Goal: Task Accomplishment & Management: Manage account settings

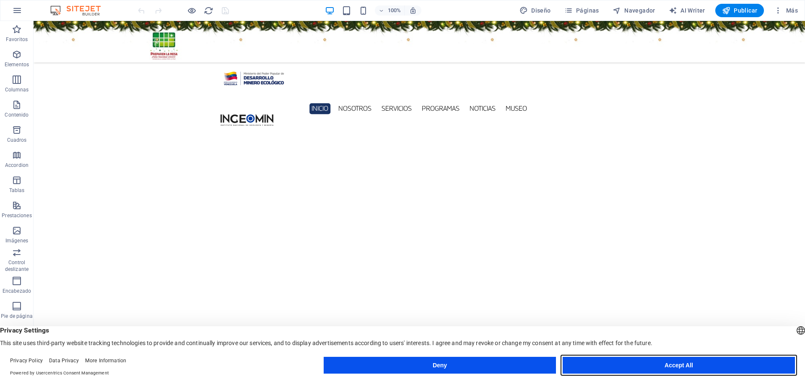
click at [696, 368] on button "Accept All" at bounding box center [679, 365] width 232 height 17
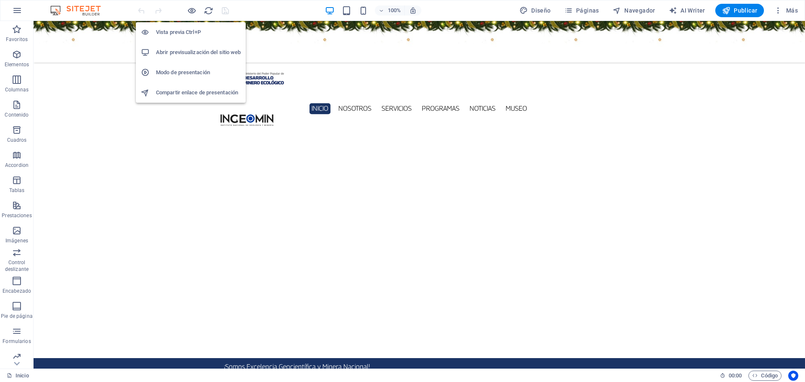
click at [200, 52] on h6 "Abrir previsualización del sitio web" at bounding box center [198, 52] width 85 height 10
click at [195, 47] on li "Abrir previsualización del sitio web" at bounding box center [191, 52] width 110 height 20
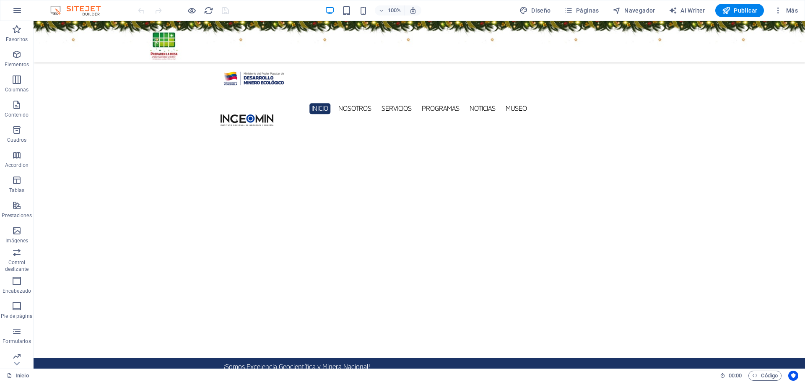
click at [105, 51] on figure at bounding box center [420, 42] width 772 height 42
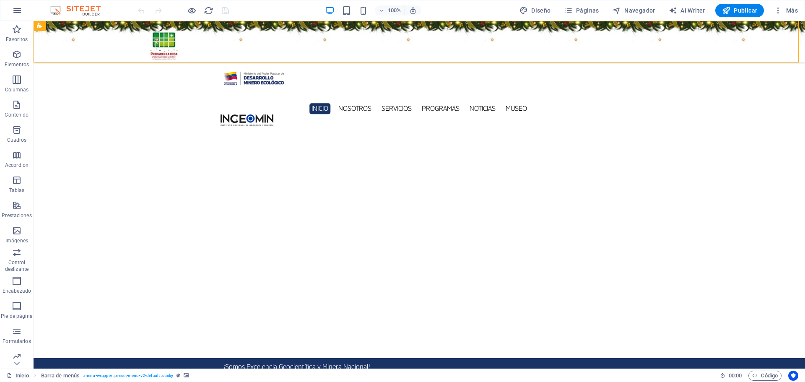
click at [105, 51] on figure at bounding box center [420, 42] width 772 height 42
select select "%"
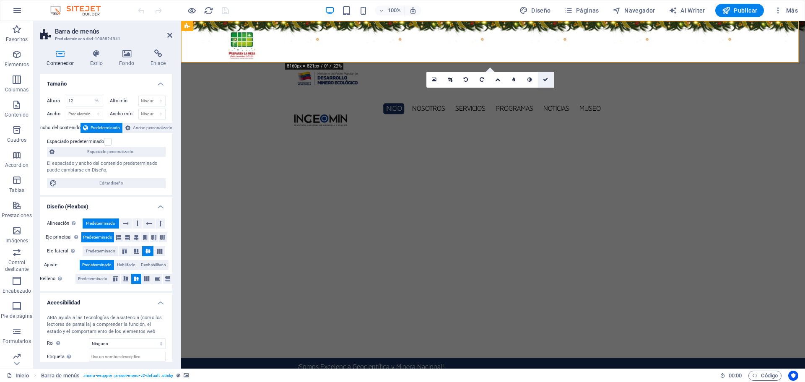
click at [546, 81] on icon at bounding box center [545, 79] width 5 height 5
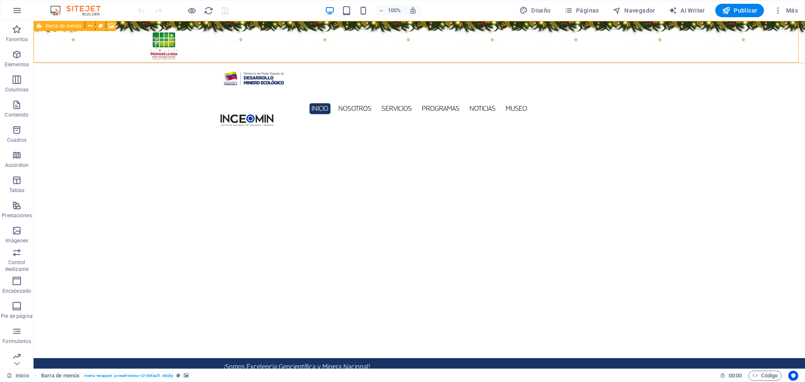
click at [91, 38] on figure at bounding box center [420, 42] width 772 height 42
select select "%"
select select "rem"
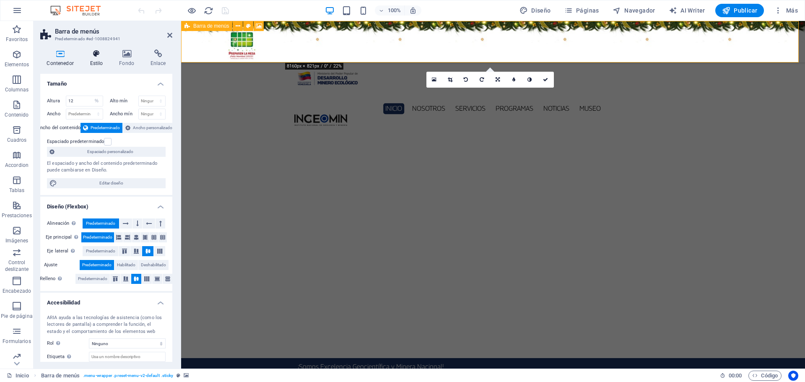
click at [101, 58] on h4 "Estilo" at bounding box center [97, 58] width 29 height 18
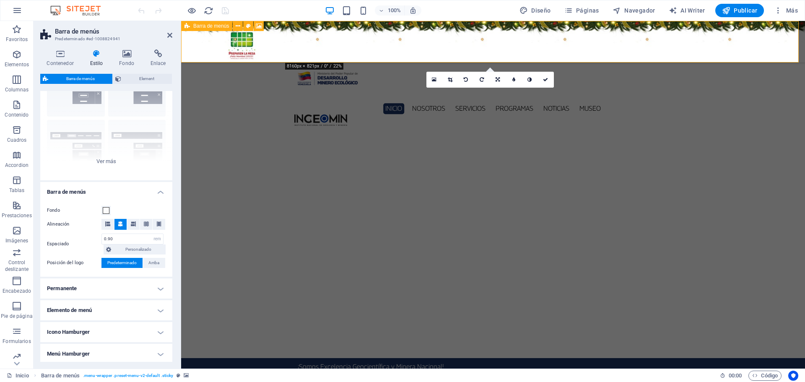
scroll to position [109, 0]
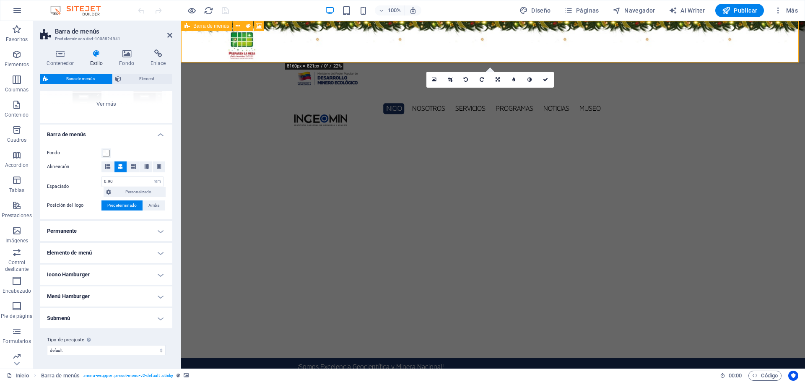
click at [156, 227] on h4 "Permanente" at bounding box center [106, 231] width 132 height 20
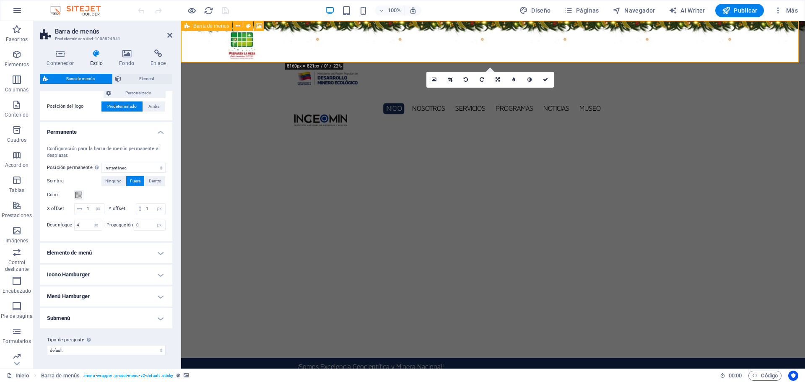
scroll to position [219, 0]
click at [144, 210] on input "1" at bounding box center [154, 209] width 21 height 10
type input "2"
click at [543, 79] on icon at bounding box center [545, 79] width 5 height 5
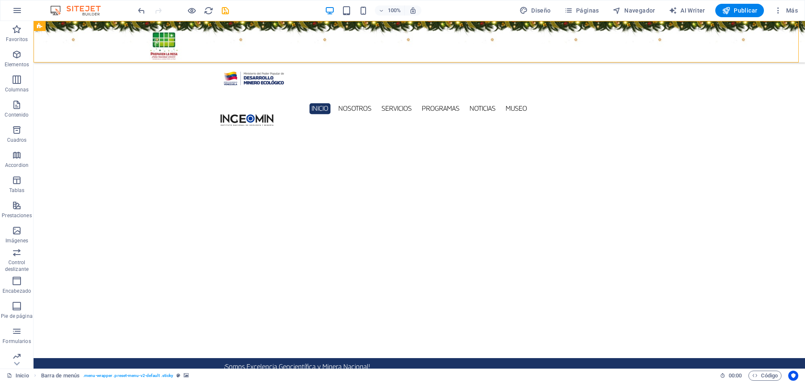
click at [117, 41] on figure at bounding box center [420, 42] width 772 height 42
select select "rem"
select select "sticky_instant"
select select "px"
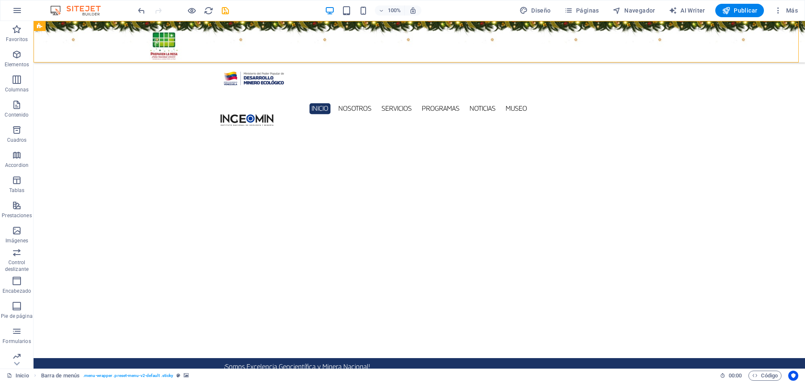
select select "px"
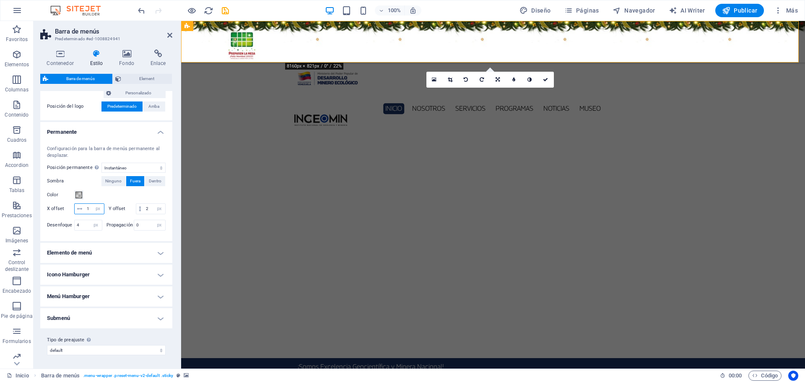
click at [97, 204] on input "1" at bounding box center [94, 209] width 19 height 10
type input "2"
click at [544, 78] on icon at bounding box center [545, 79] width 5 height 5
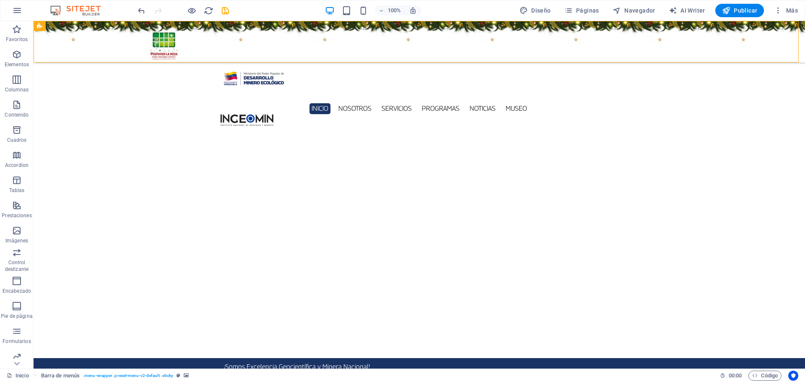
click at [78, 41] on figure at bounding box center [420, 42] width 772 height 42
select select "rem"
select select "sticky_instant"
select select "px"
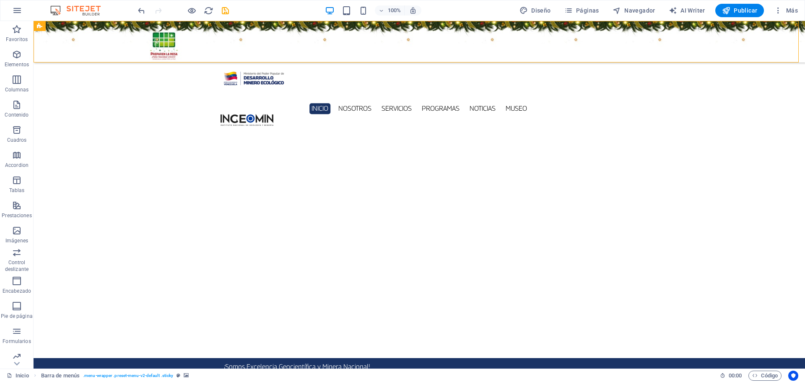
select select "px"
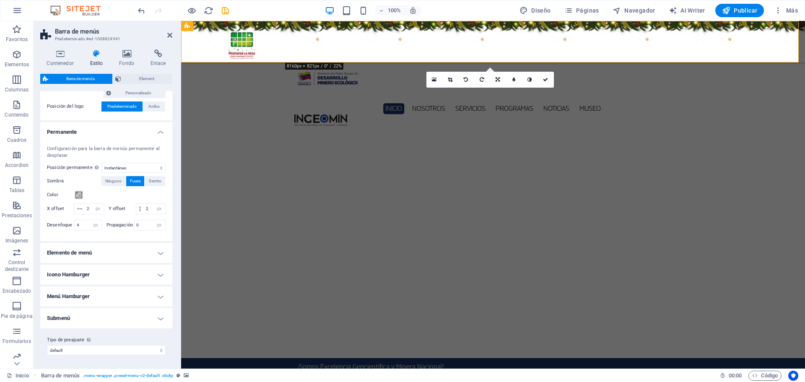
click at [159, 255] on h4 "Elemento de menú" at bounding box center [106, 253] width 132 height 20
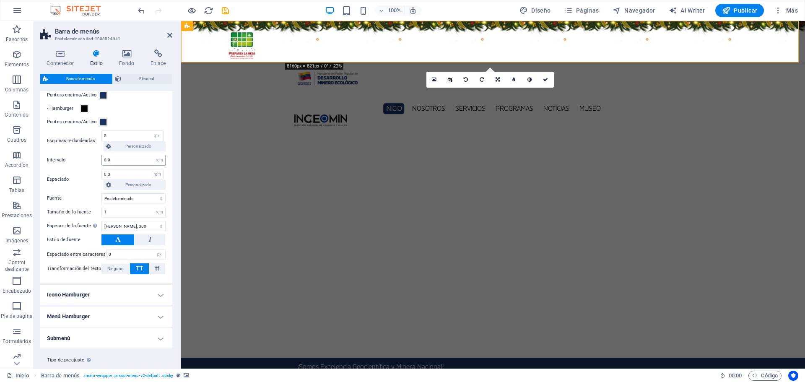
scroll to position [456, 0]
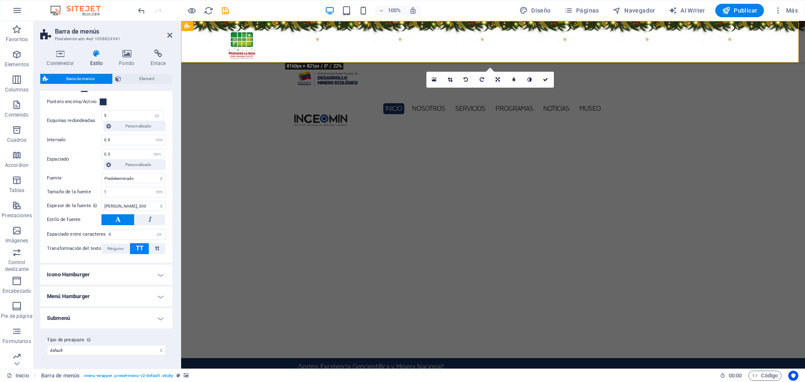
click at [127, 316] on h4 "Submenú" at bounding box center [106, 318] width 132 height 20
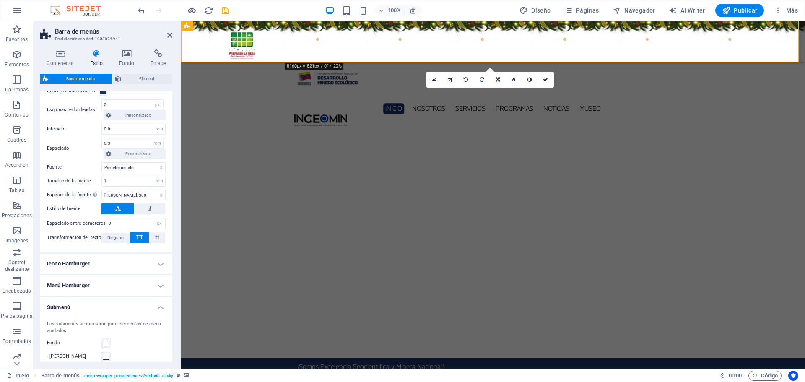
click at [159, 293] on h4 "Menú Hamburger" at bounding box center [106, 286] width 132 height 20
click at [164, 274] on h4 "Icono Hamburger" at bounding box center [106, 264] width 132 height 20
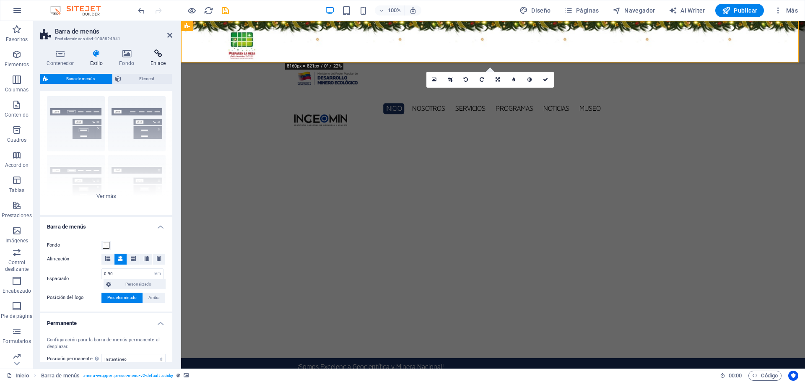
scroll to position [0, 0]
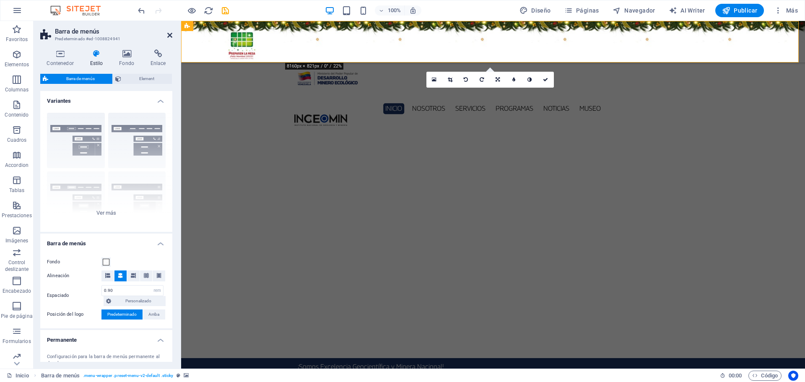
click at [167, 32] on icon at bounding box center [169, 35] width 5 height 7
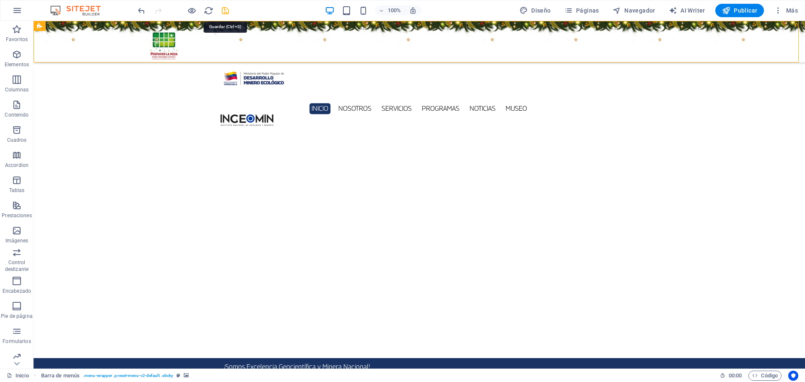
click at [225, 9] on icon "save" at bounding box center [226, 11] width 10 height 10
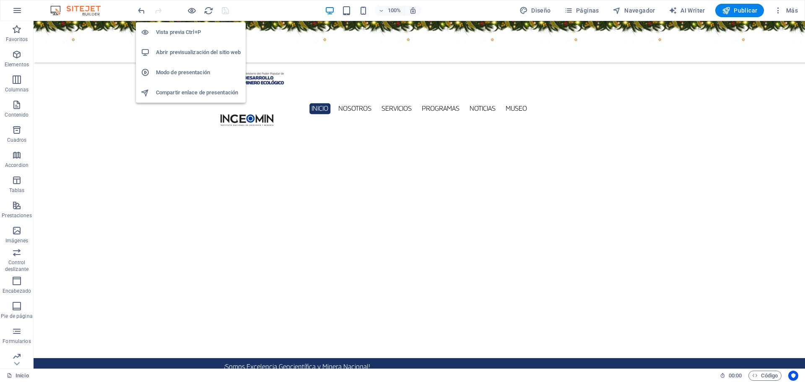
click at [195, 55] on h6 "Abrir previsualización del sitio web" at bounding box center [198, 52] width 85 height 10
click at [189, 11] on icon "button" at bounding box center [192, 11] width 10 height 10
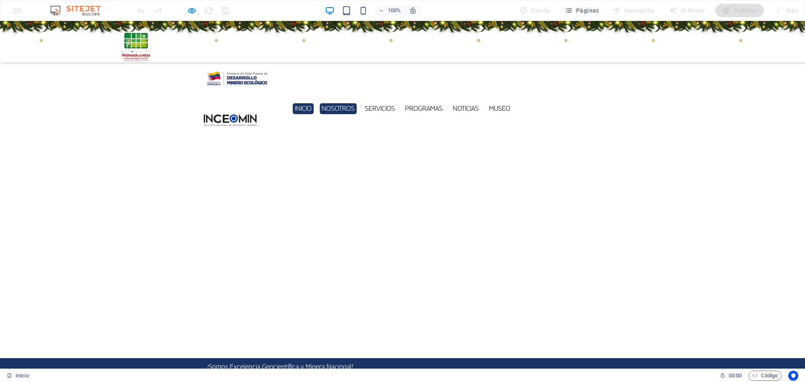
click at [341, 104] on link "Nosotros" at bounding box center [338, 109] width 37 height 11
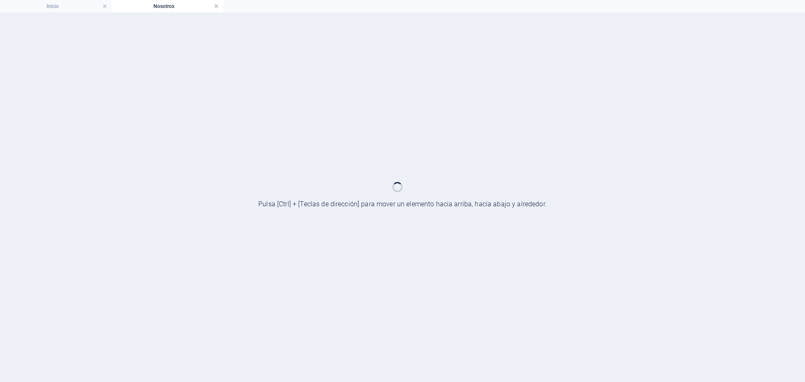
click at [215, 6] on link at bounding box center [216, 7] width 5 height 8
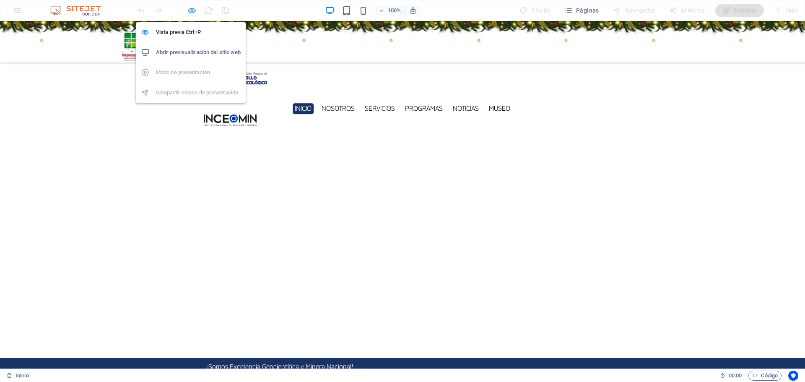
click at [191, 13] on icon "button" at bounding box center [192, 11] width 10 height 10
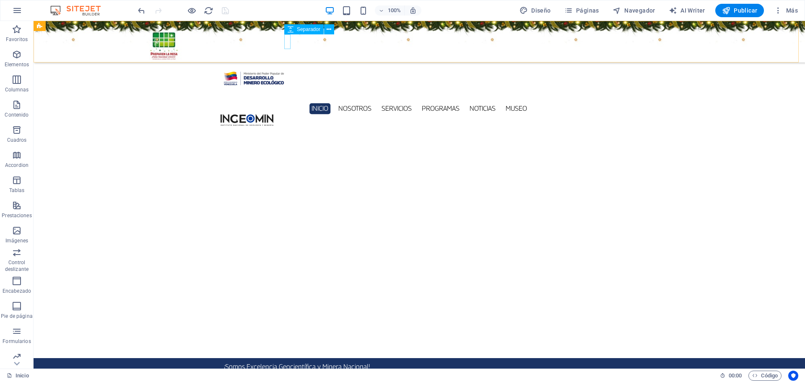
click at [288, 88] on div at bounding box center [419, 95] width 397 height 15
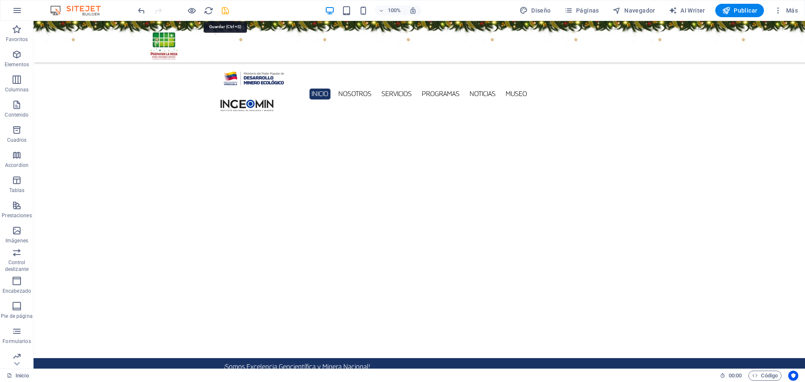
click at [229, 6] on icon "save" at bounding box center [226, 11] width 10 height 10
checkbox input "false"
click at [785, 8] on span "Más" at bounding box center [786, 10] width 24 height 8
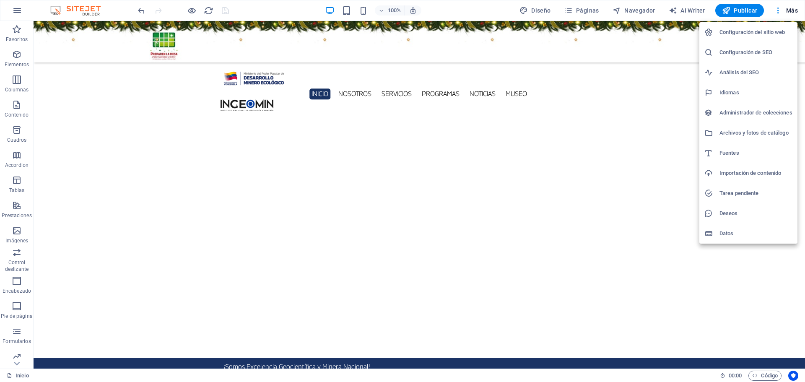
click at [775, 32] on h6 "Configuración del sitio web" at bounding box center [756, 32] width 73 height 10
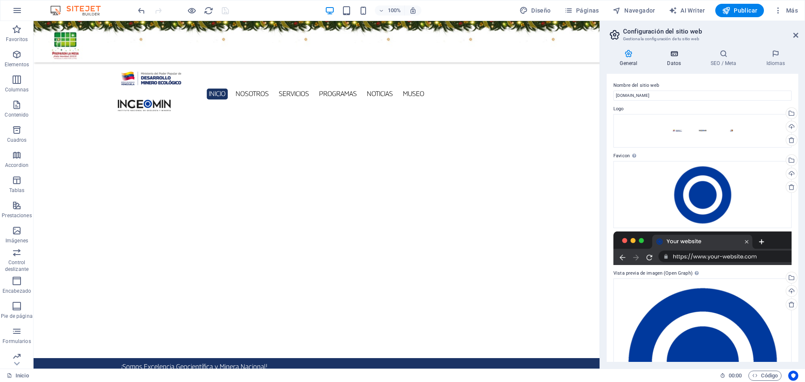
click at [679, 59] on h4 "Datos" at bounding box center [676, 58] width 44 height 18
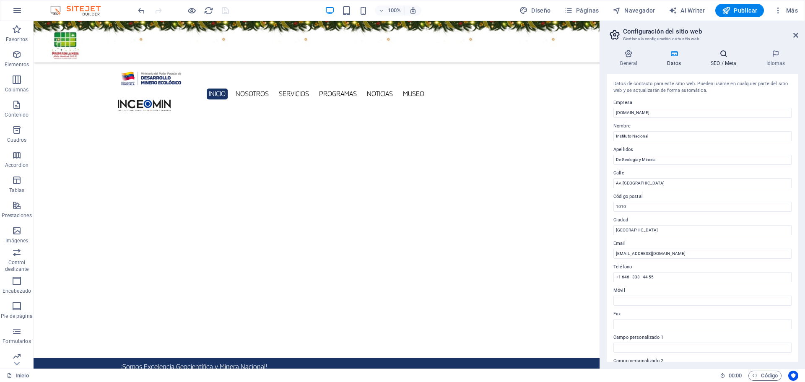
click at [722, 58] on h4 "SEO / Meta" at bounding box center [725, 58] width 55 height 18
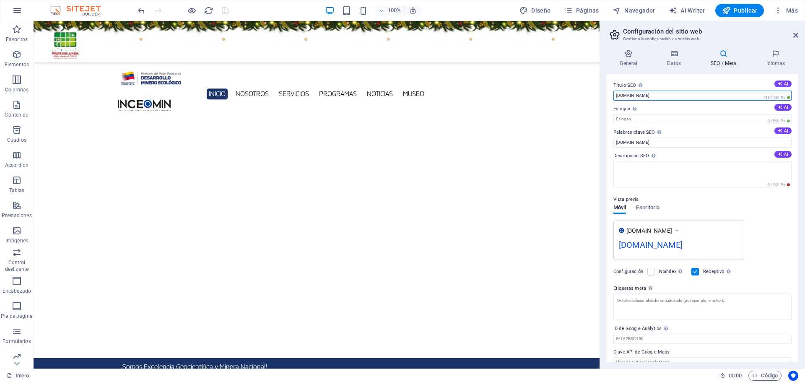
click at [662, 96] on input "[DOMAIN_NAME]" at bounding box center [703, 96] width 178 height 10
type input "[DOMAIN_NAME]"
click at [663, 143] on input "[DOMAIN_NAME]" at bounding box center [703, 143] width 178 height 10
type input "[DOMAIN_NAME]"
click at [644, 208] on span "Escritorio" at bounding box center [647, 209] width 23 height 12
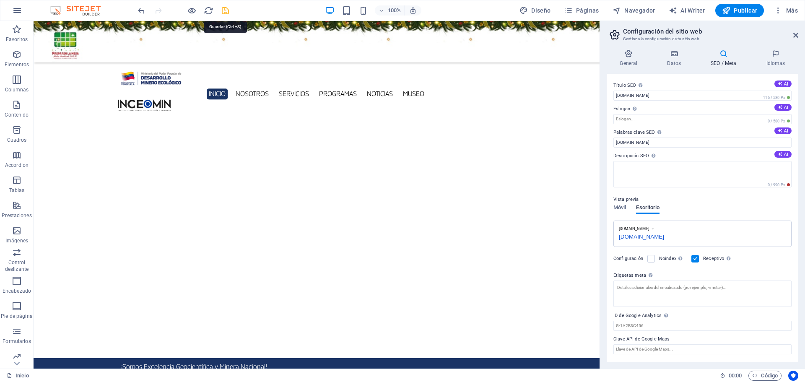
click at [226, 8] on icon "save" at bounding box center [226, 11] width 10 height 10
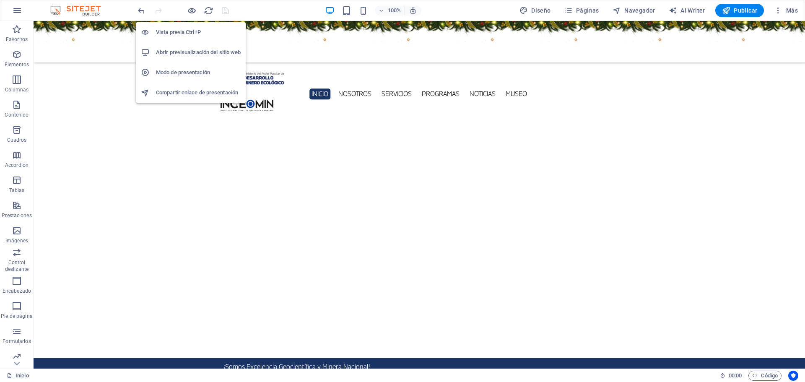
click at [199, 50] on h6 "Abrir previsualización del sitio web" at bounding box center [198, 52] width 85 height 10
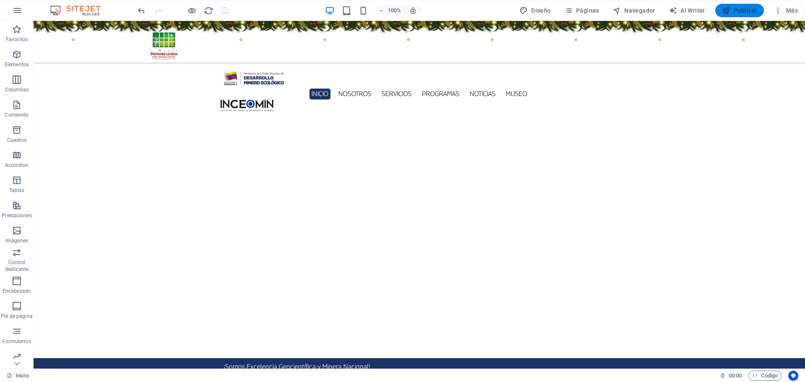
click at [744, 11] on span "Publicar" at bounding box center [740, 10] width 36 height 8
